Goal: Book appointment/travel/reservation

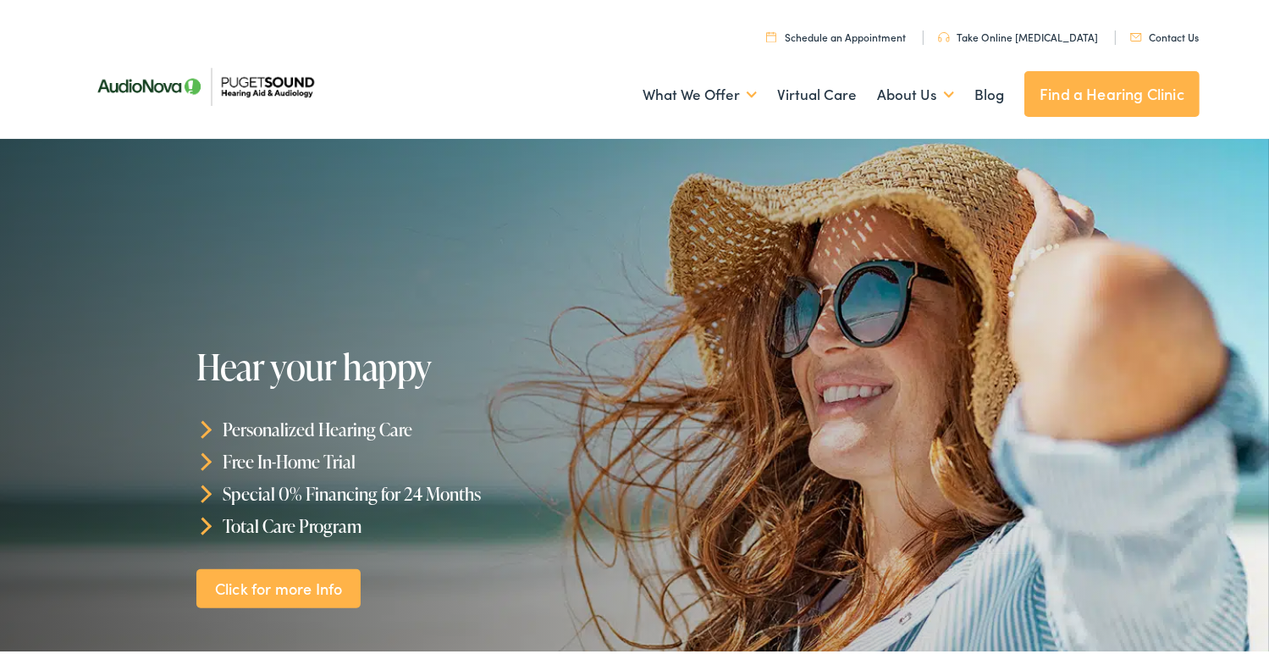
click at [1074, 95] on link "Find a Hearing Clinic" at bounding box center [1112, 91] width 175 height 46
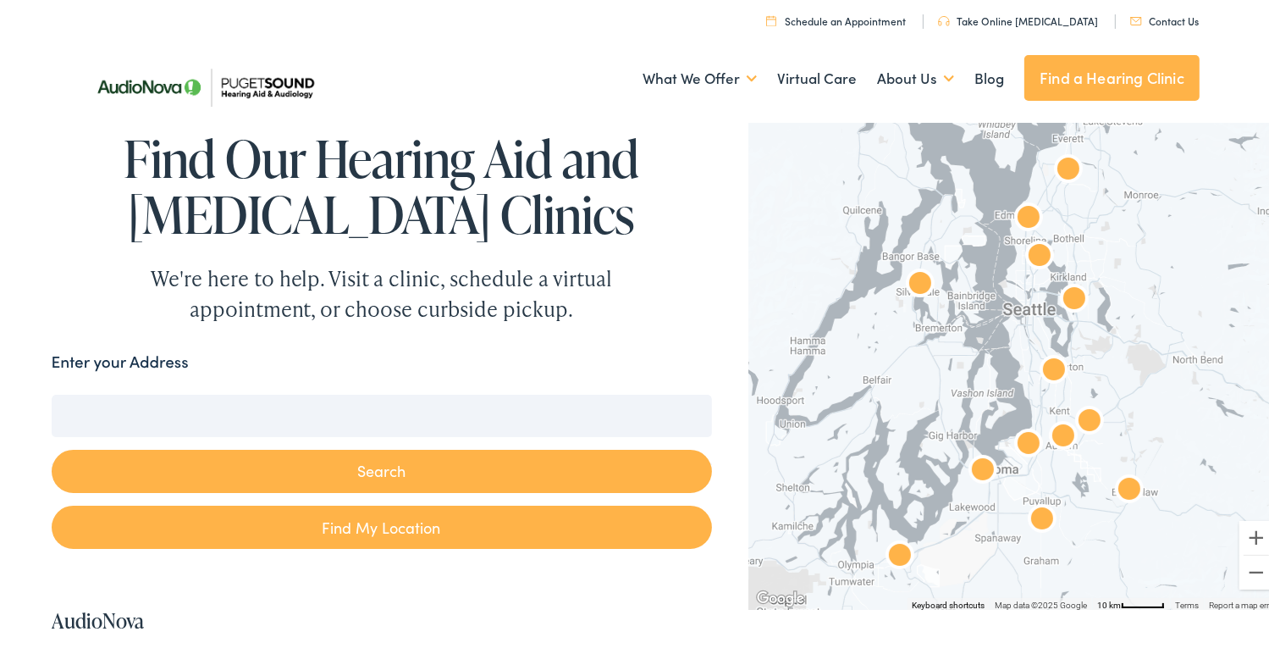
click at [410, 521] on link "Find My Location" at bounding box center [382, 523] width 660 height 43
type input "[GEOGRAPHIC_DATA], [US_STATE]"
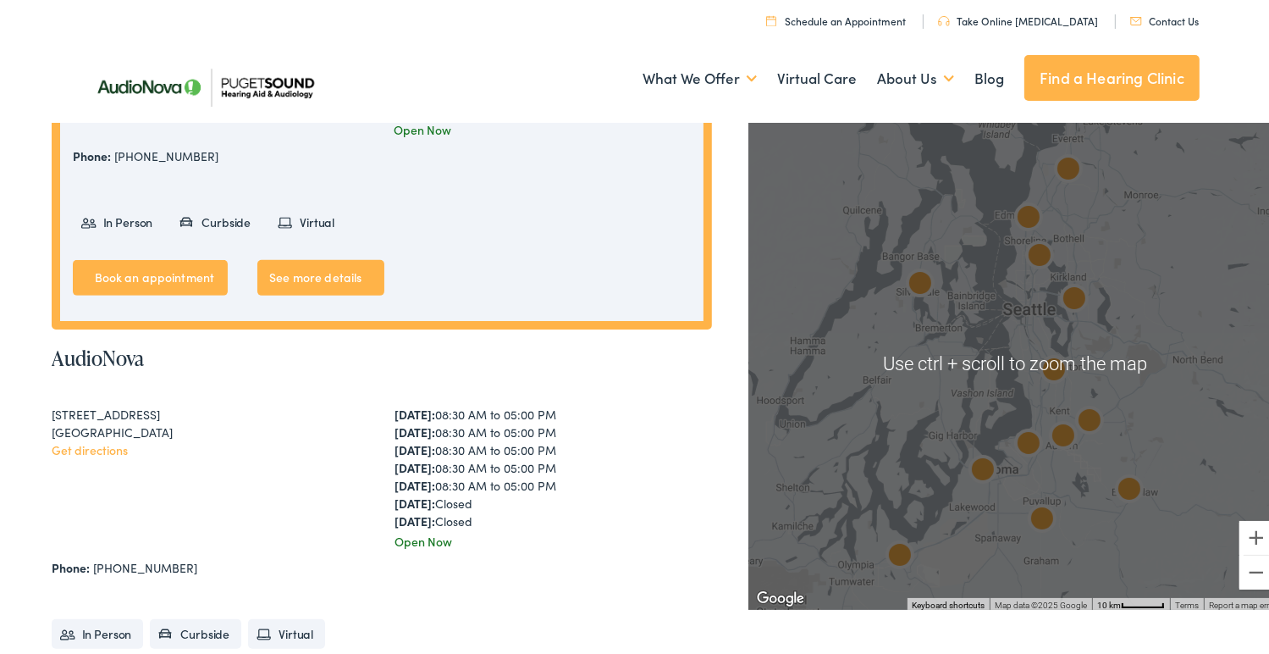
scroll to position [677, 0]
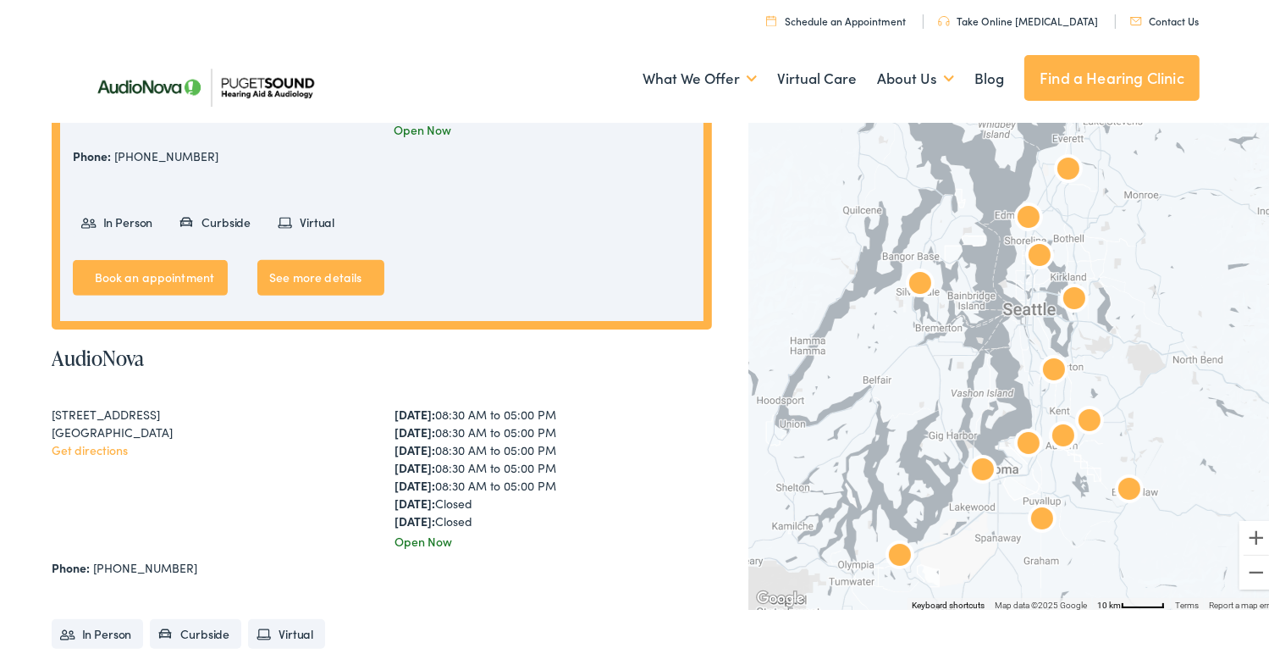
click at [1065, 162] on img "Puget Sound Hearing Aid &#038; Audiology by AudioNova" at bounding box center [1068, 167] width 41 height 41
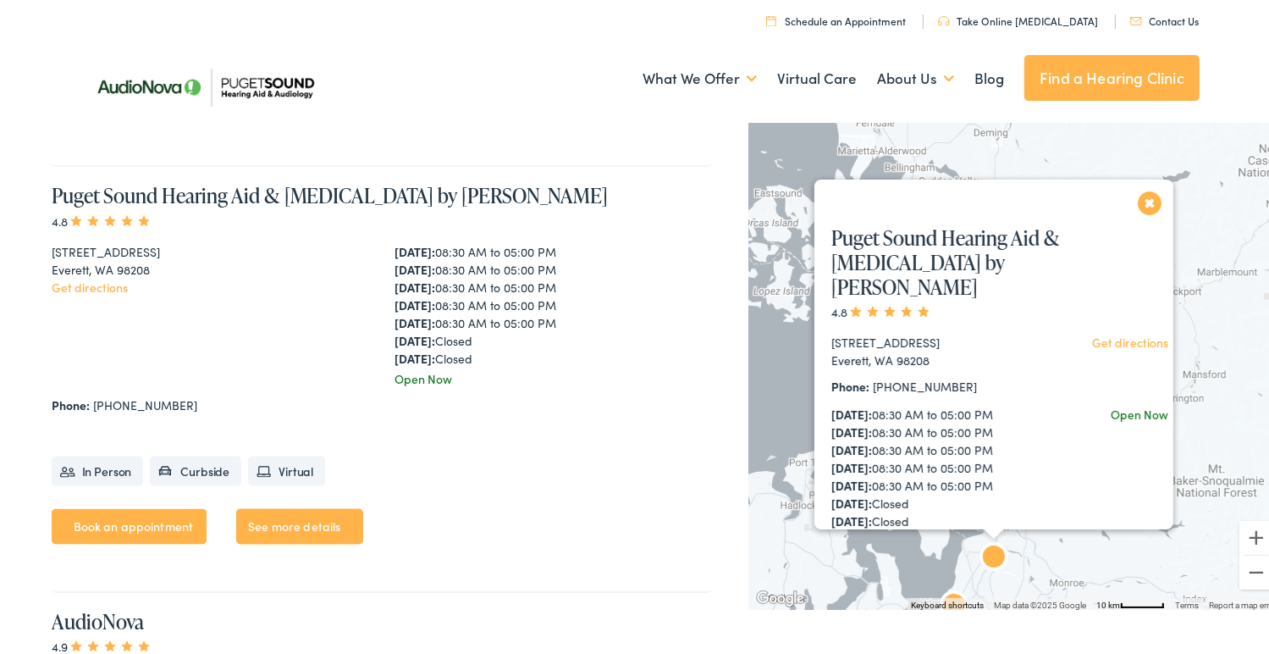
scroll to position [2126, 0]
